Goal: Information Seeking & Learning: Understand process/instructions

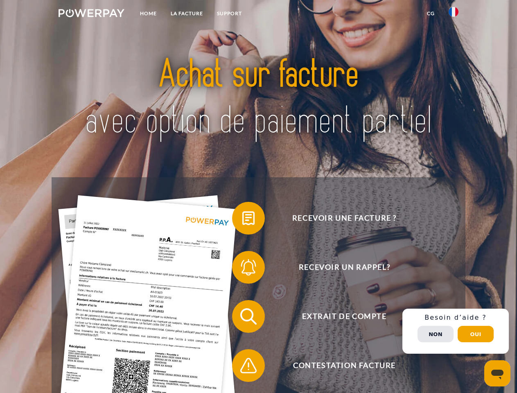
click at [91, 14] on img at bounding box center [92, 13] width 66 height 8
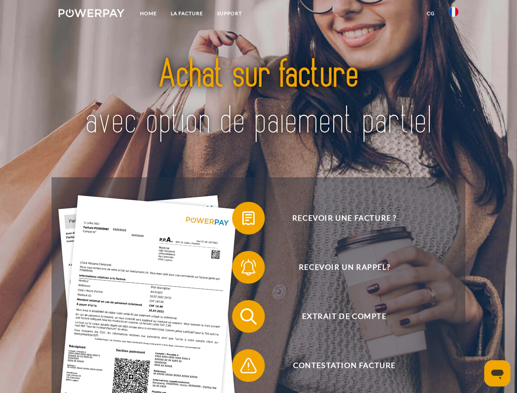
click at [454, 14] on img at bounding box center [454, 12] width 10 height 10
click at [431, 14] on link "CG" at bounding box center [431, 13] width 22 height 15
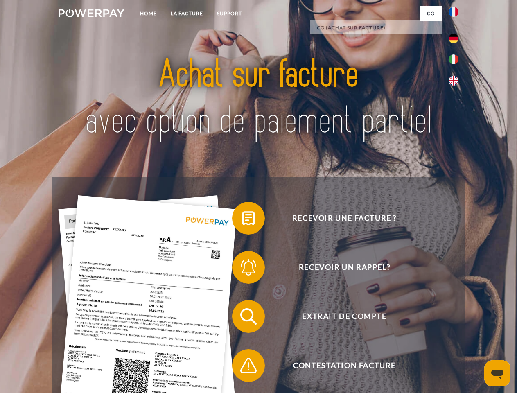
click at [243, 220] on span at bounding box center [236, 218] width 41 height 41
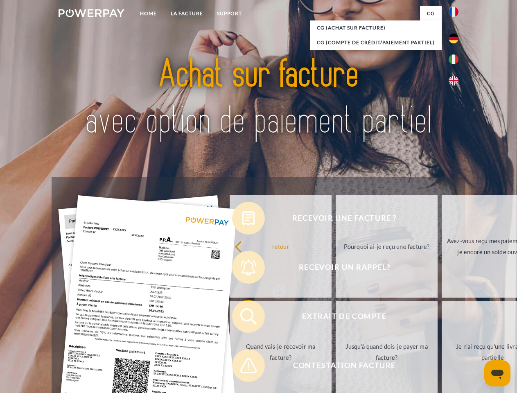
click at [243, 269] on div "Recevoir une facture ? Recevoir un rappel? Extrait de compte retour" at bounding box center [259, 341] width 414 height 328
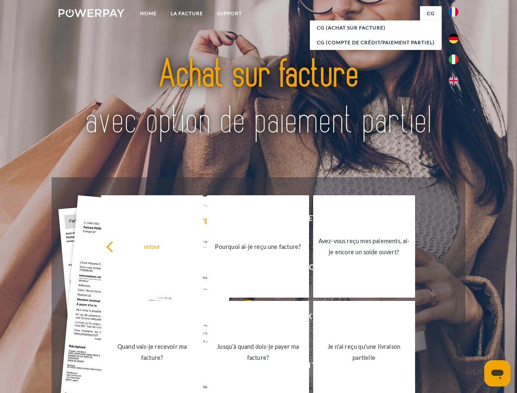
click at [243, 318] on link "Jusqu'à quand dois-je payer ma facture?" at bounding box center [258, 352] width 102 height 102
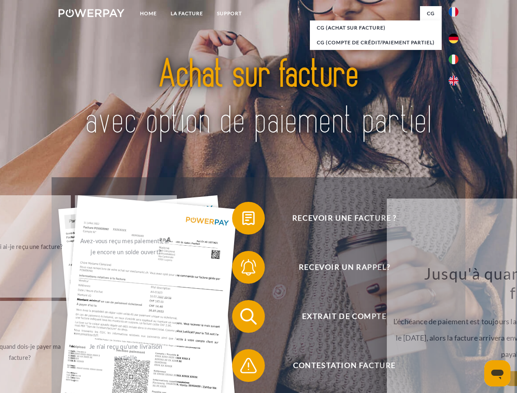
click at [243, 367] on span at bounding box center [236, 365] width 41 height 41
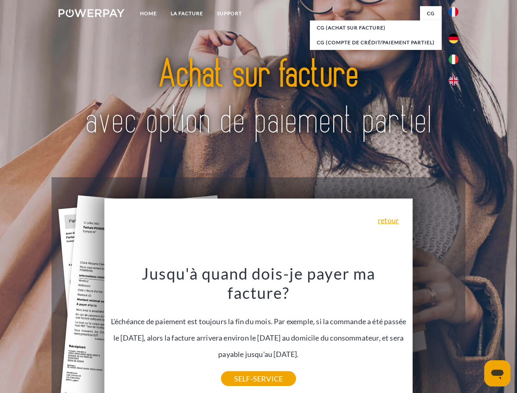
click at [456, 331] on div "Recevoir une facture ? Recevoir un rappel? Extrait de compte retour" at bounding box center [259, 341] width 414 height 328
click at [436, 333] on span "Extrait de compte" at bounding box center [344, 316] width 201 height 33
click at [476, 334] on header "Home LA FACTURE Support" at bounding box center [258, 283] width 517 height 566
